Goal: Go to known website: Go to known website

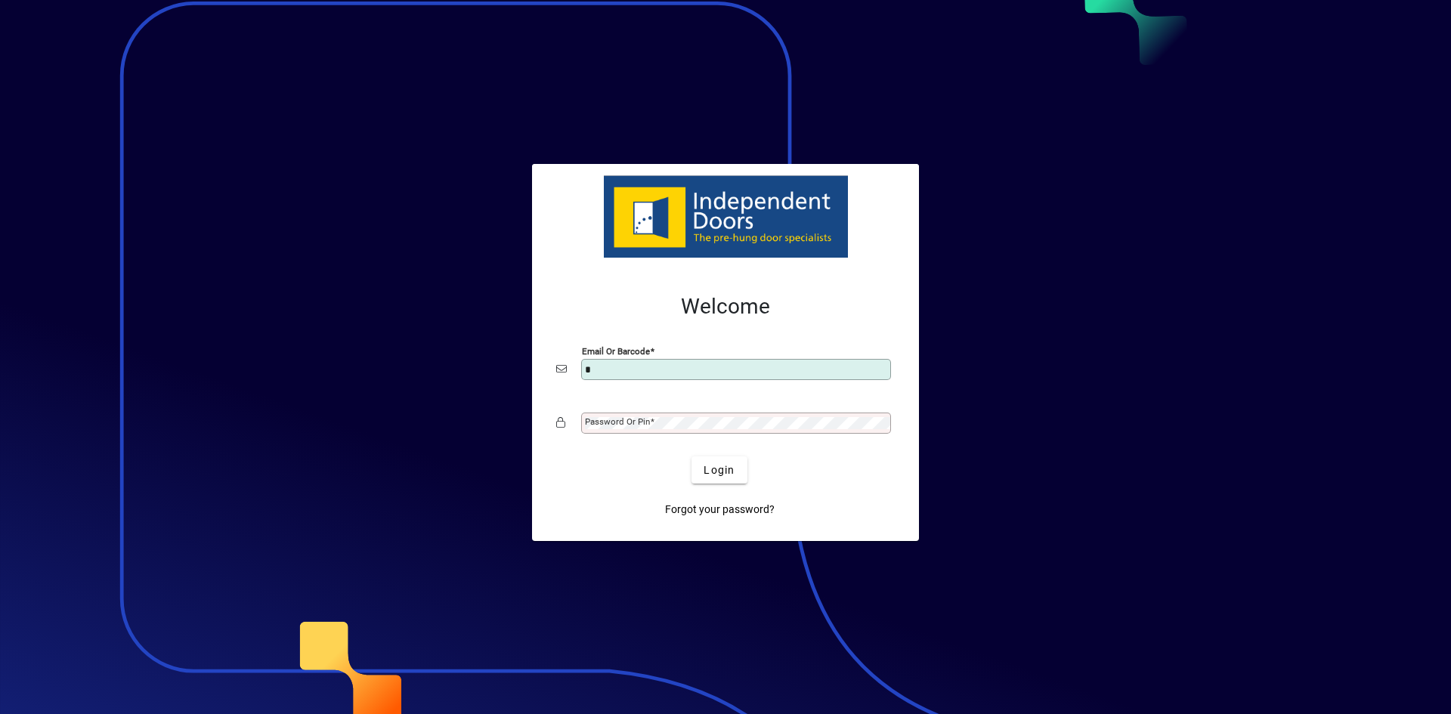
type input "**********"
click at [646, 421] on mat-label "Password or Pin" at bounding box center [617, 421] width 65 height 11
click at [692, 456] on button "Login" at bounding box center [719, 469] width 55 height 27
